Goal: Browse casually: Explore the website without a specific task or goal

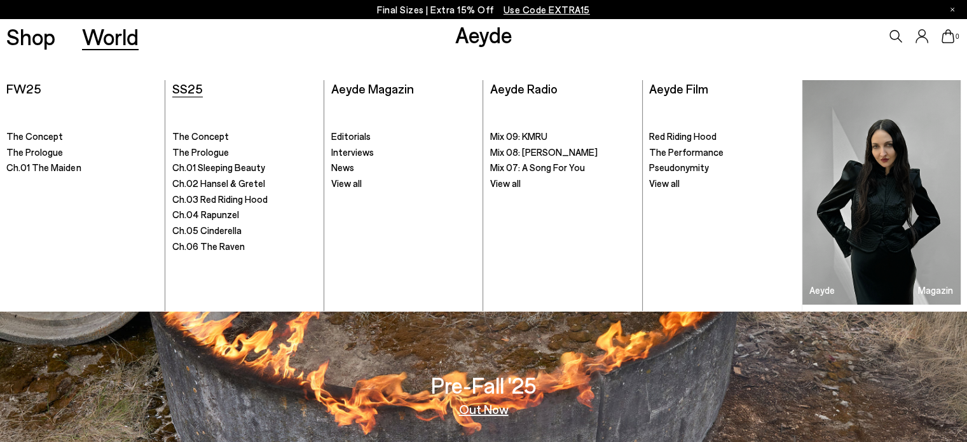
click at [195, 88] on span "SS25" at bounding box center [187, 88] width 31 height 15
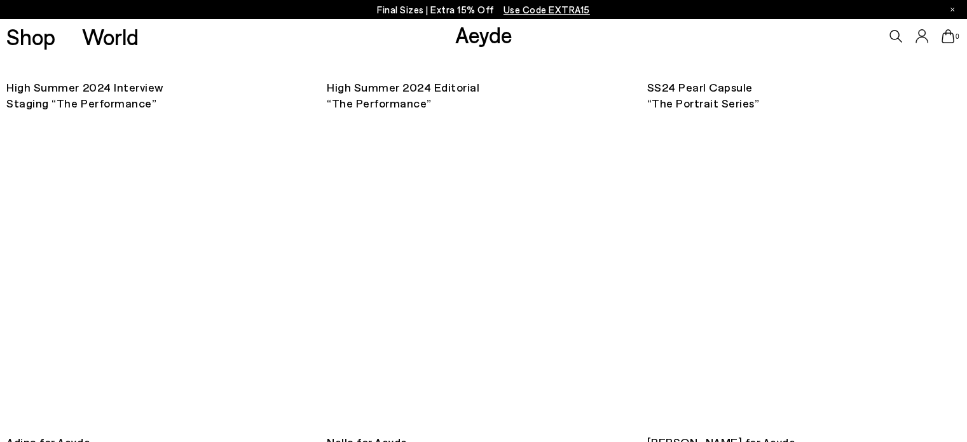
scroll to position [3308, 0]
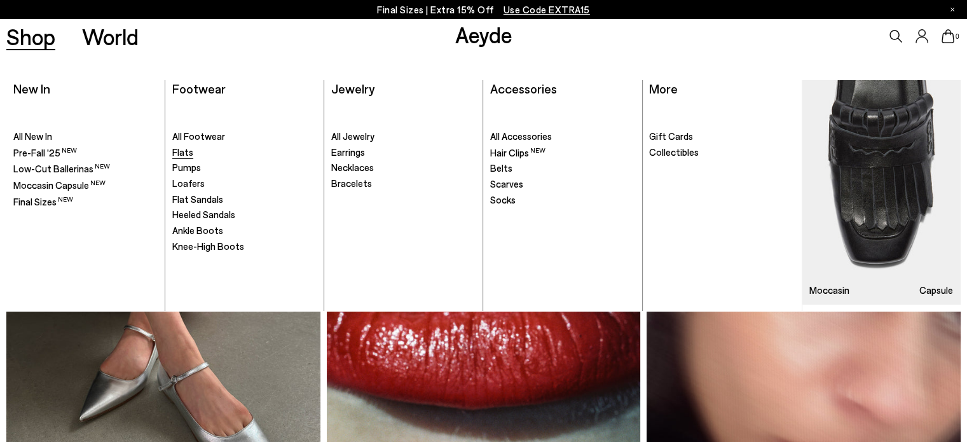
click at [198, 154] on link "Flats" at bounding box center [244, 152] width 145 height 13
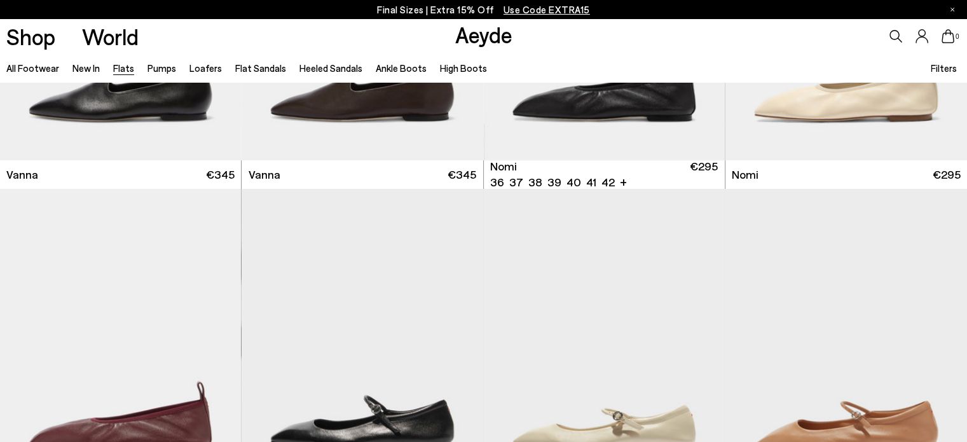
scroll to position [572, 0]
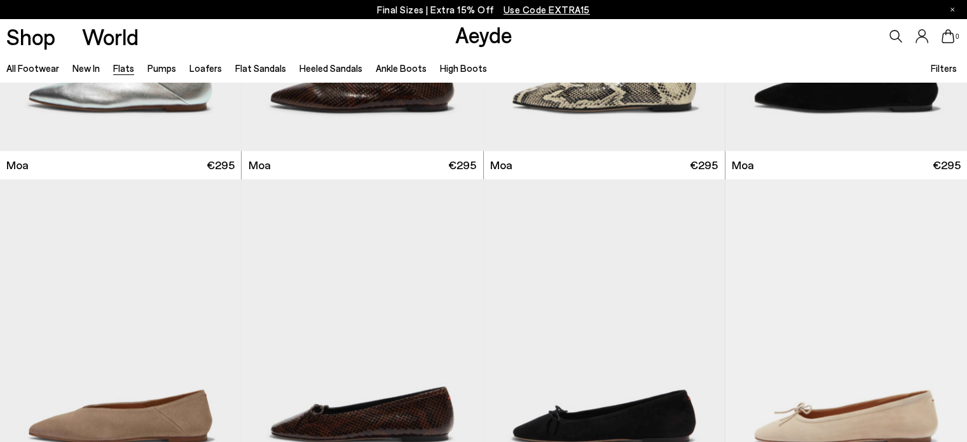
scroll to position [2481, 0]
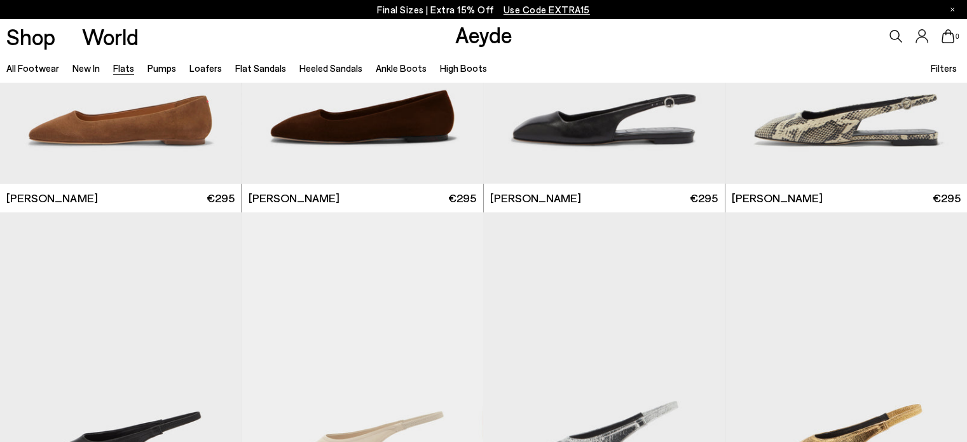
scroll to position [4707, 0]
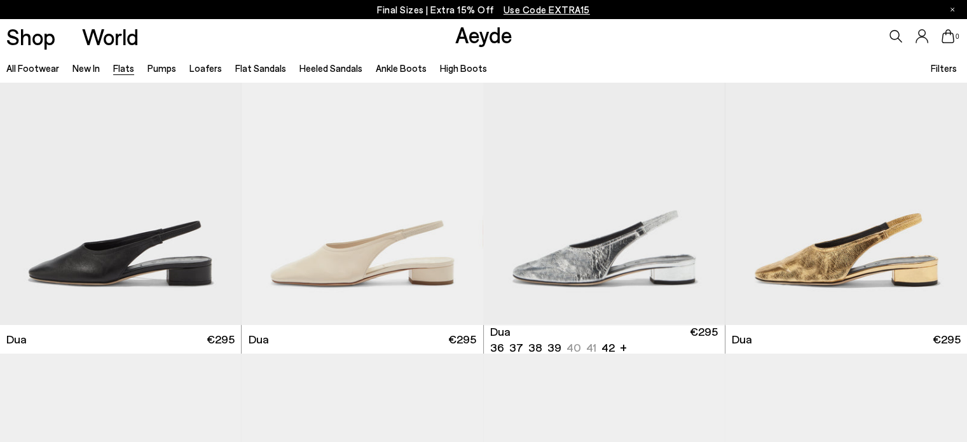
scroll to position [5025, 0]
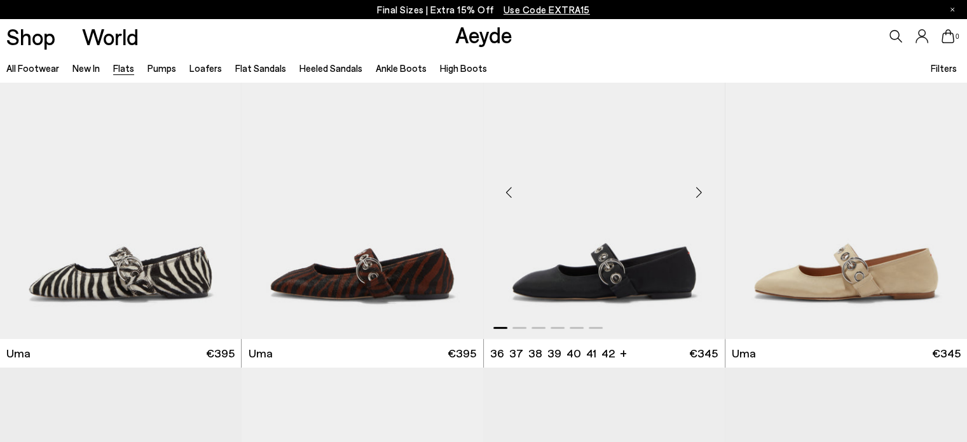
click at [695, 197] on div "Next slide" at bounding box center [700, 192] width 38 height 38
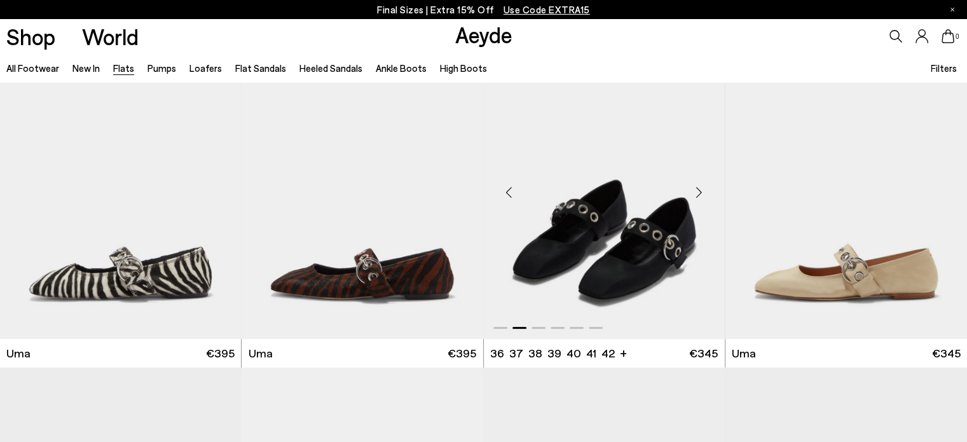
click at [695, 197] on div "Next slide" at bounding box center [700, 192] width 38 height 38
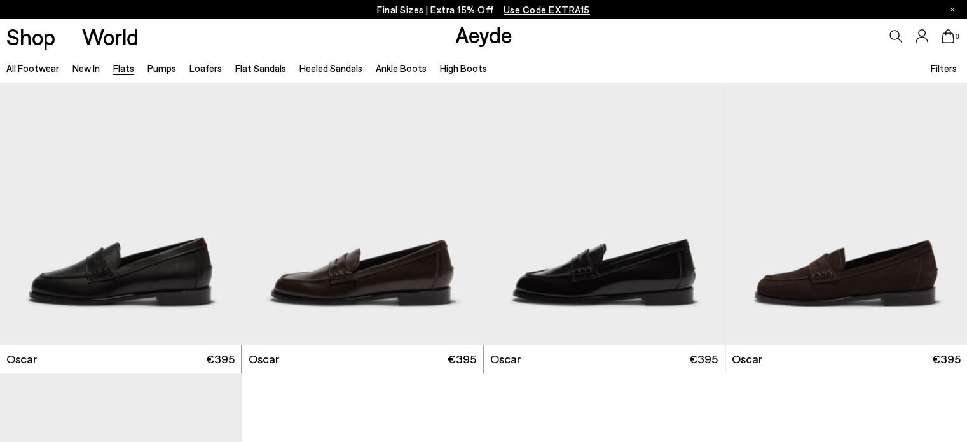
scroll to position [7061, 0]
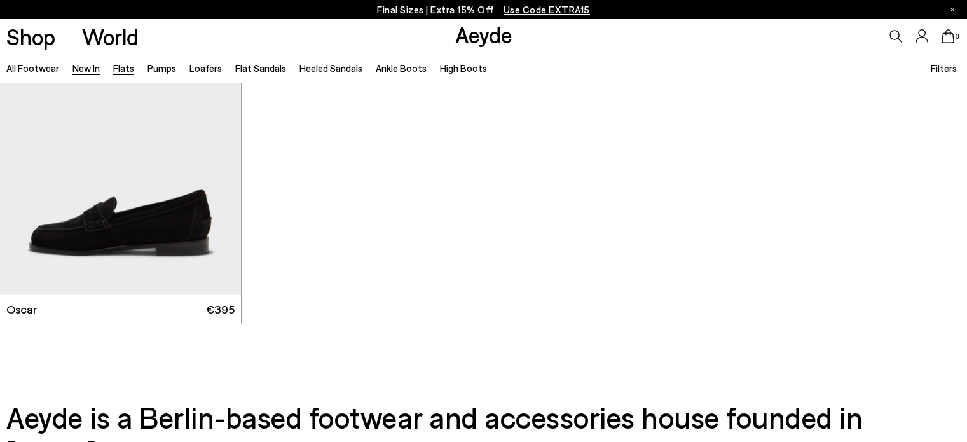
click at [77, 69] on link "New In" at bounding box center [86, 67] width 27 height 11
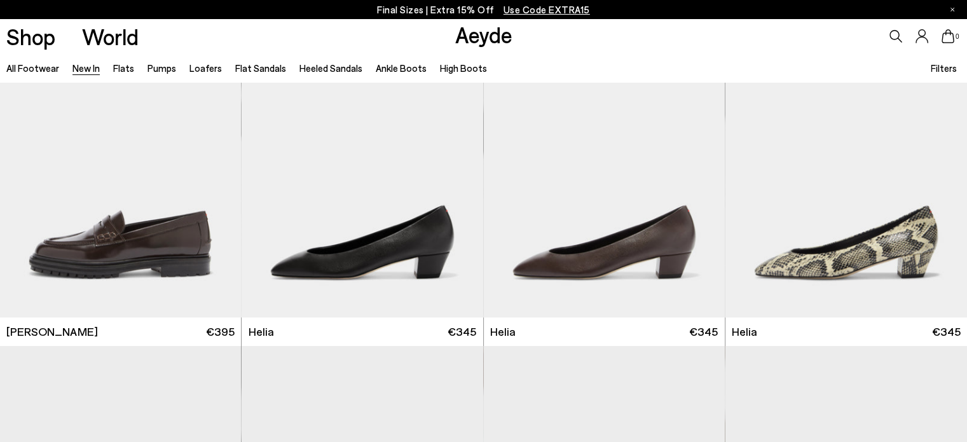
scroll to position [1081, 0]
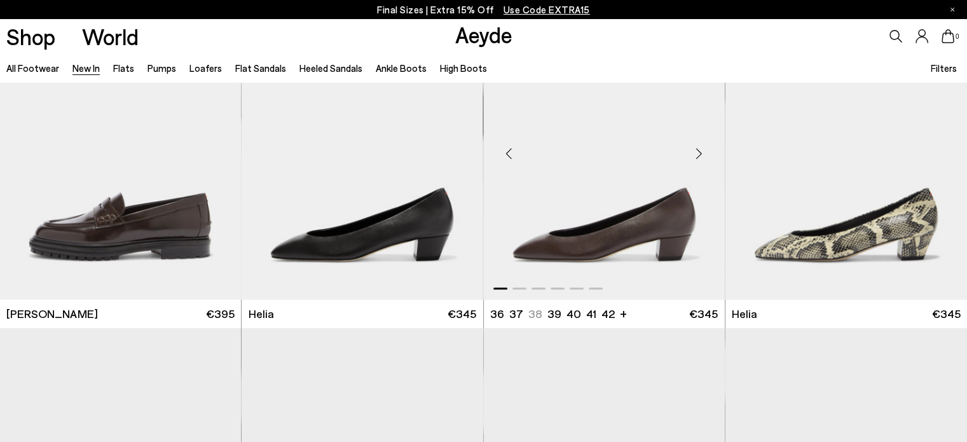
click at [702, 155] on div "Next slide" at bounding box center [700, 153] width 38 height 38
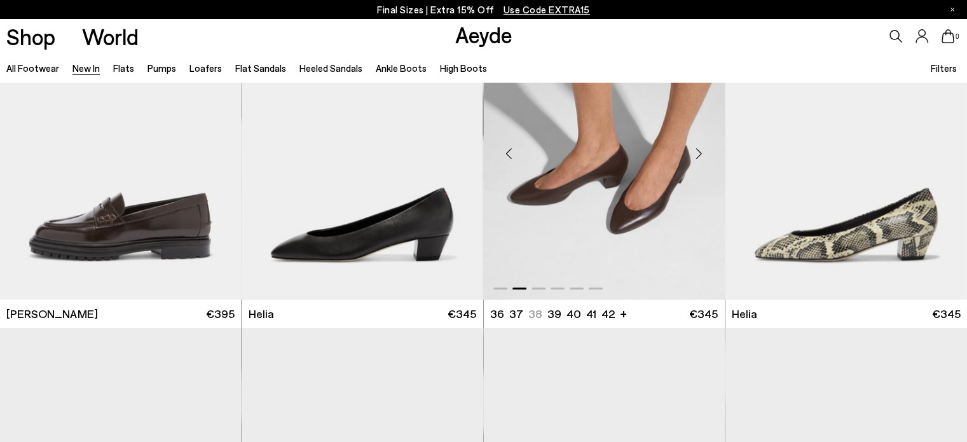
click at [698, 152] on div "Next slide" at bounding box center [700, 153] width 38 height 38
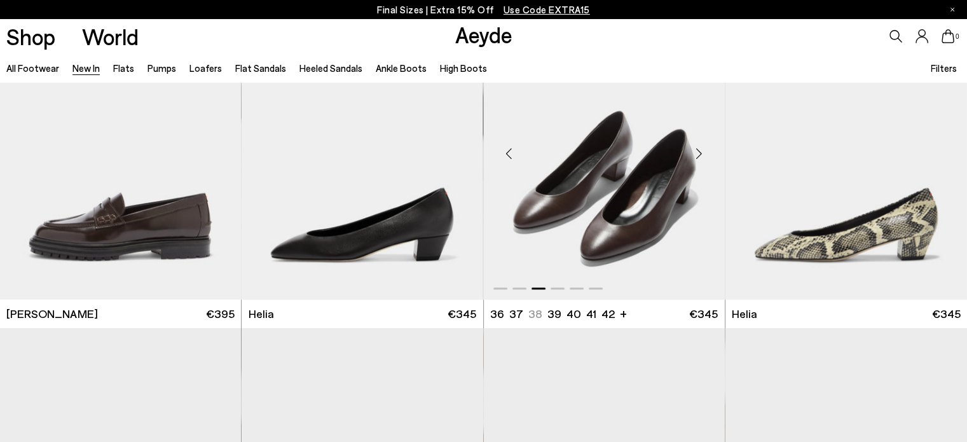
click at [698, 152] on div "Next slide" at bounding box center [700, 153] width 38 height 38
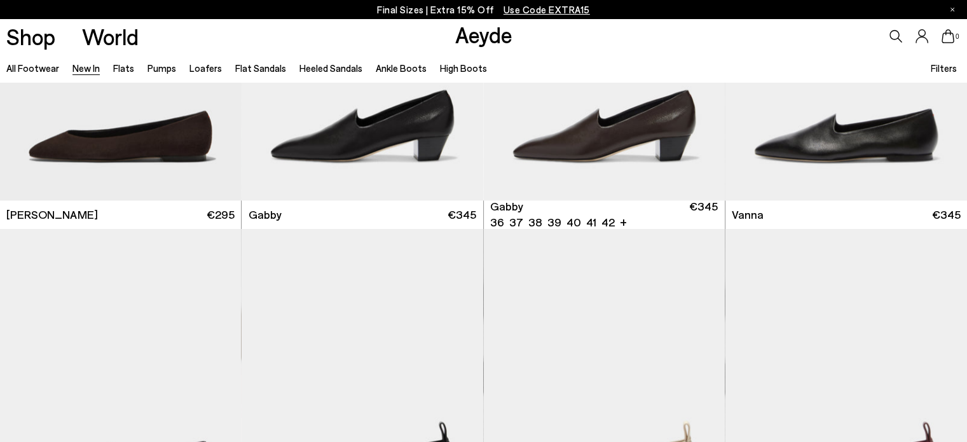
scroll to position [2099, 0]
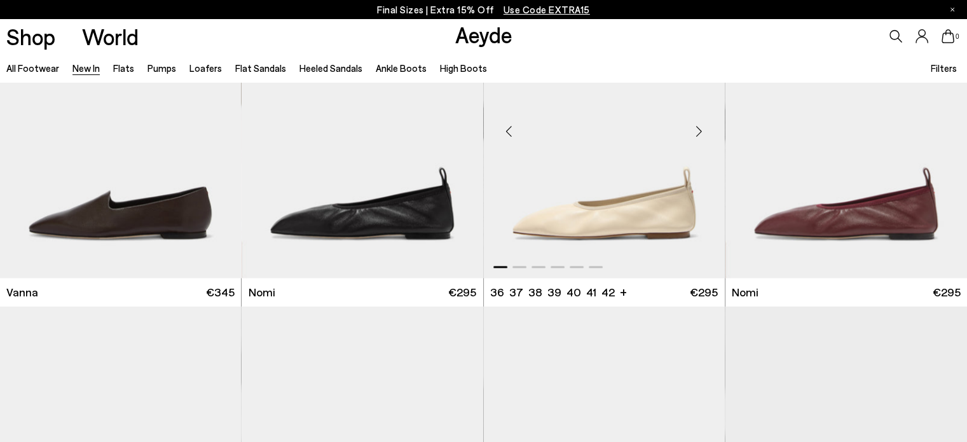
click at [697, 134] on div "Next slide" at bounding box center [700, 131] width 38 height 38
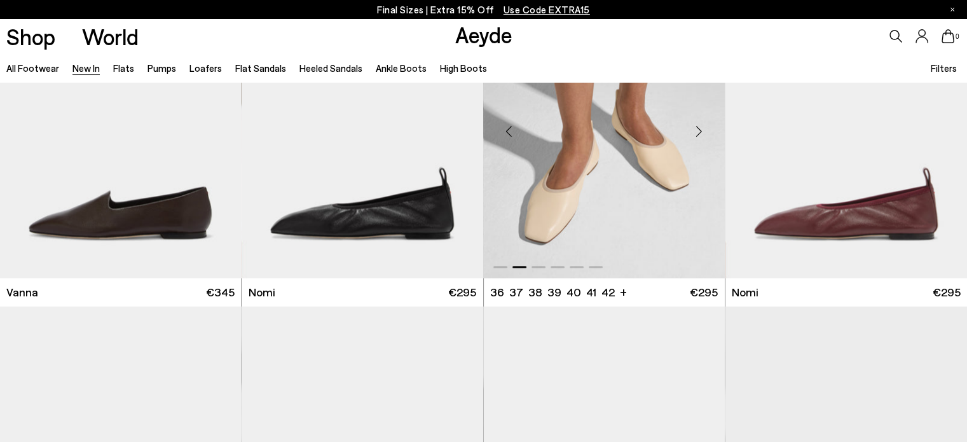
click at [697, 134] on div "Next slide" at bounding box center [700, 131] width 38 height 38
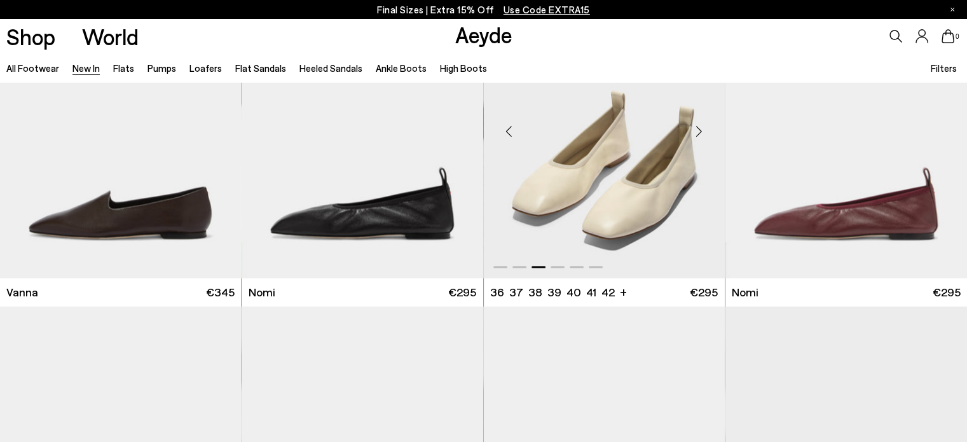
click at [697, 134] on div "Next slide" at bounding box center [700, 131] width 38 height 38
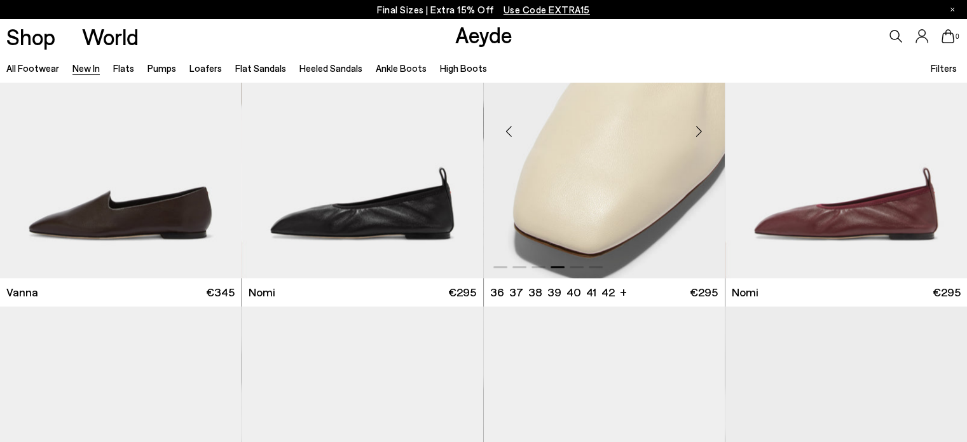
click at [697, 134] on div "Next slide" at bounding box center [700, 131] width 38 height 38
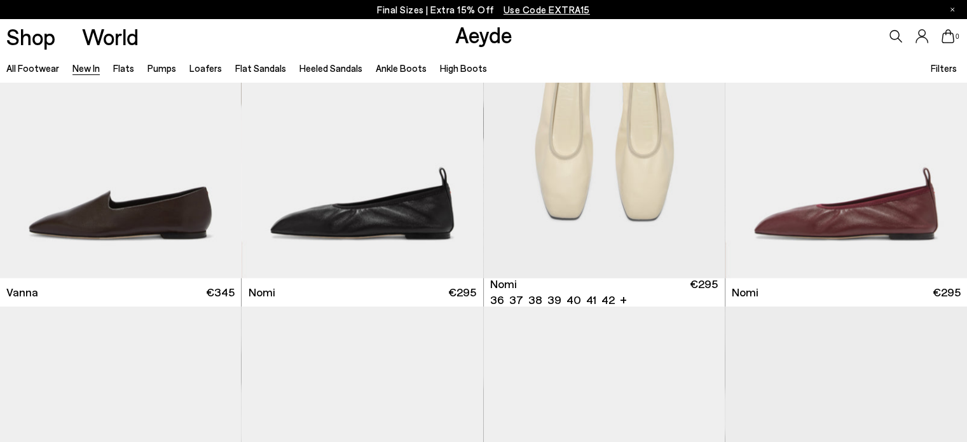
scroll to position [2158, 0]
